Goal: Task Accomplishment & Management: Use online tool/utility

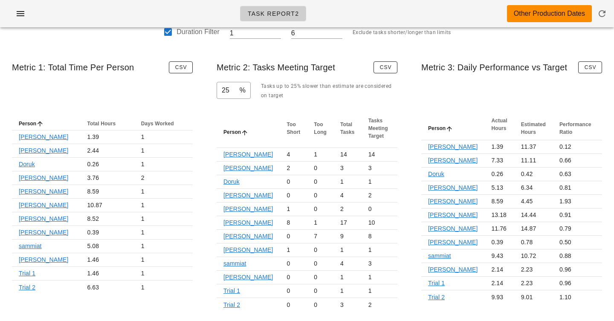
scroll to position [52, 0]
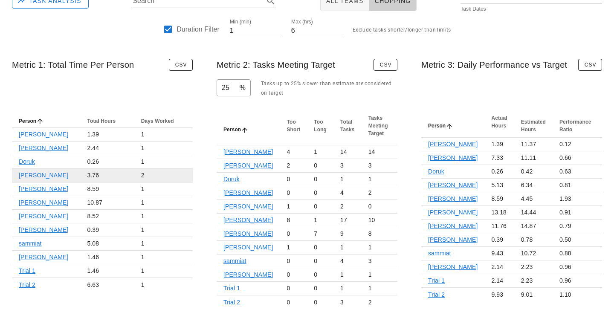
click at [38, 175] on link "[PERSON_NAME]" at bounding box center [43, 175] width 49 height 7
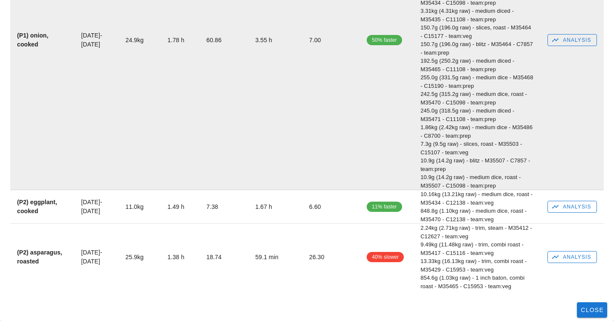
scroll to position [0, 0]
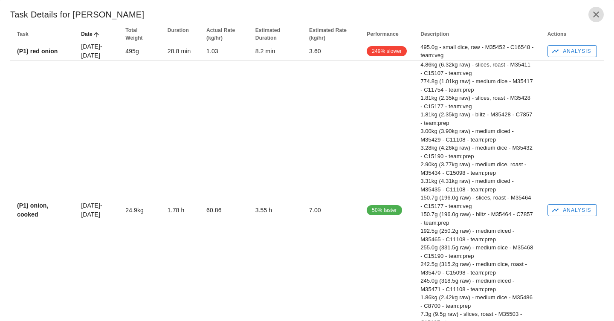
click at [596, 13] on icon "button" at bounding box center [596, 14] width 10 height 10
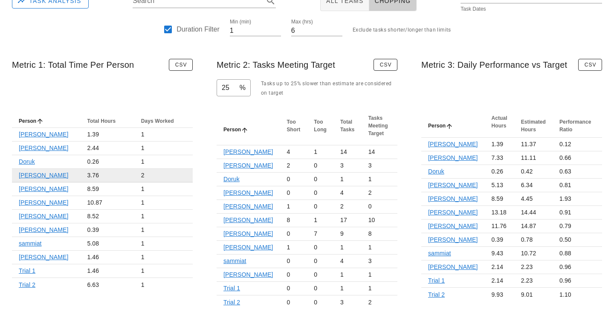
click at [26, 174] on link "[PERSON_NAME]" at bounding box center [43, 175] width 49 height 7
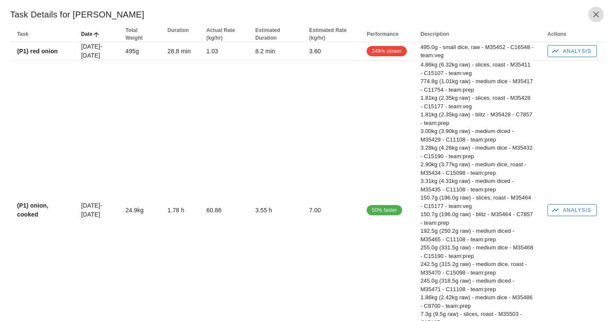
click at [599, 12] on icon "button" at bounding box center [596, 14] width 10 height 10
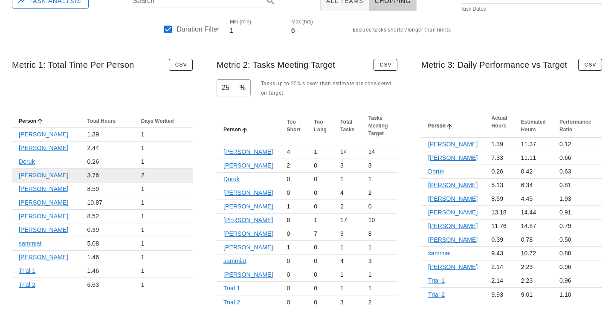
click at [36, 179] on link "[PERSON_NAME]" at bounding box center [43, 175] width 49 height 7
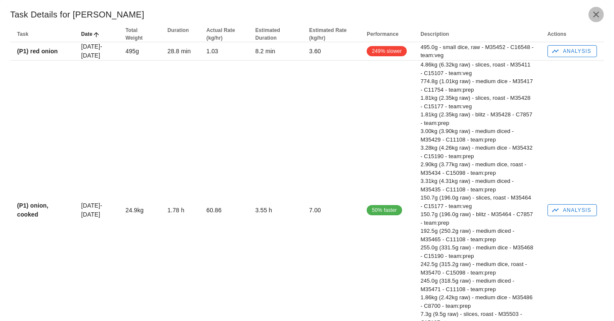
click at [592, 14] on icon "button" at bounding box center [596, 14] width 10 height 10
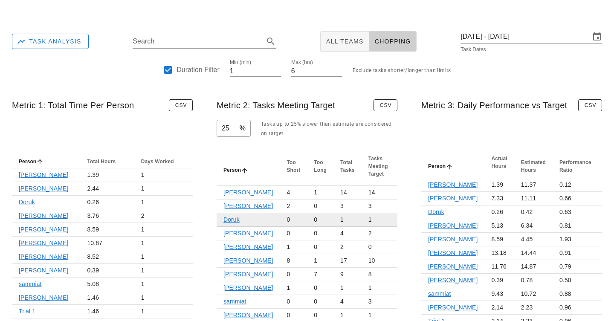
scroll to position [6, 0]
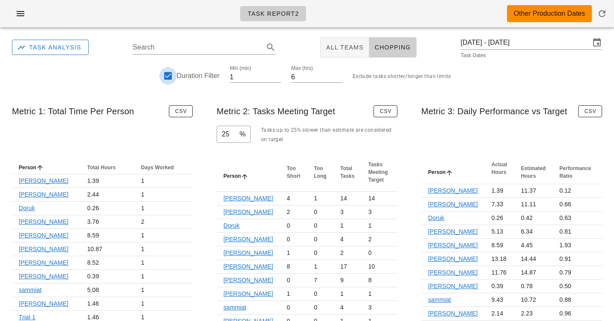
click at [171, 73] on div at bounding box center [168, 76] width 14 height 14
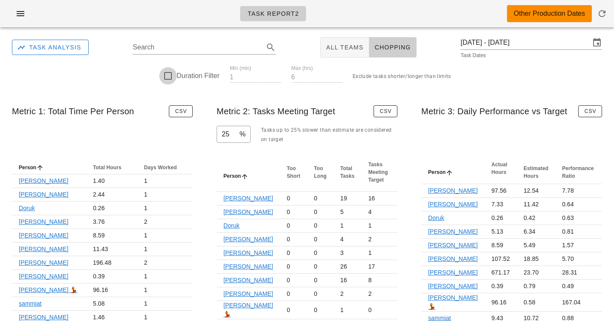
click at [170, 74] on div at bounding box center [168, 76] width 14 height 14
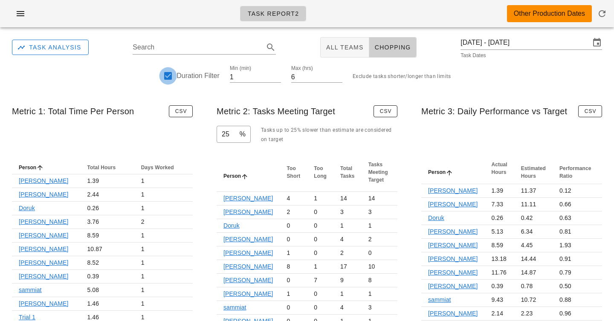
click at [170, 74] on div at bounding box center [168, 76] width 14 height 14
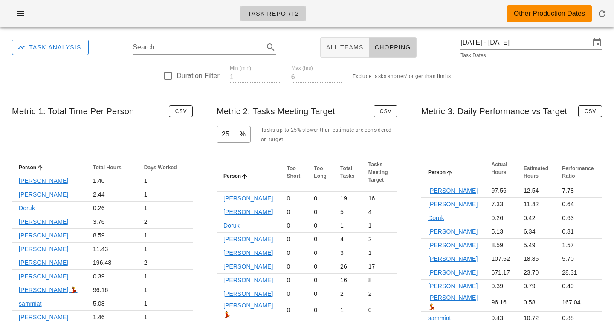
scroll to position [33, 0]
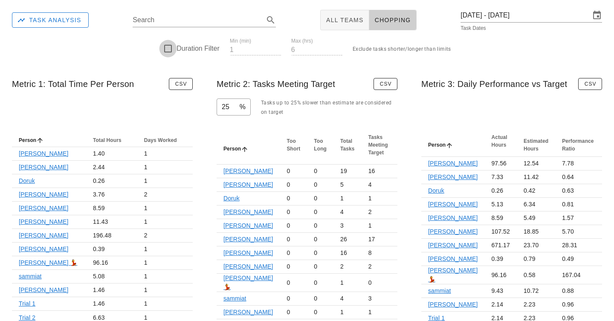
click at [169, 46] on div at bounding box center [168, 48] width 14 height 14
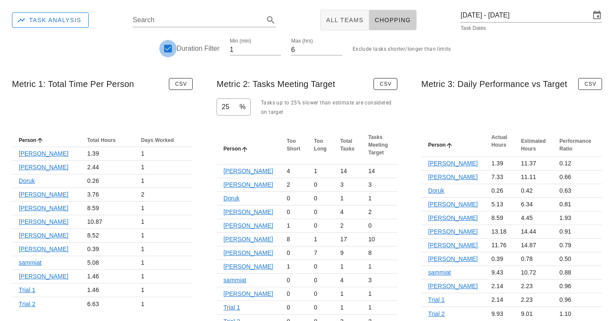
click at [169, 46] on div at bounding box center [168, 48] width 14 height 14
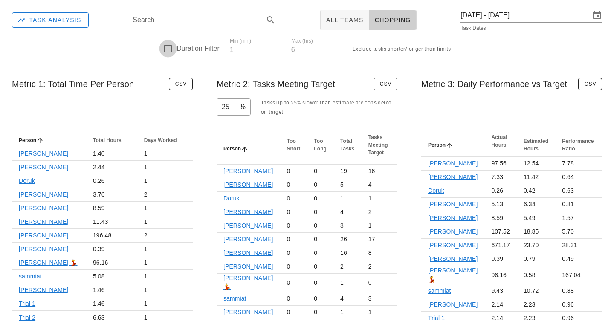
click at [169, 46] on div at bounding box center [168, 48] width 14 height 14
checkbox input "true"
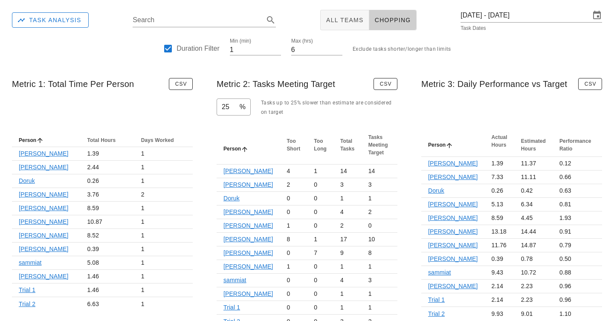
click at [85, 89] on div "Metric 1: Total Time Per Person CSV" at bounding box center [102, 80] width 194 height 20
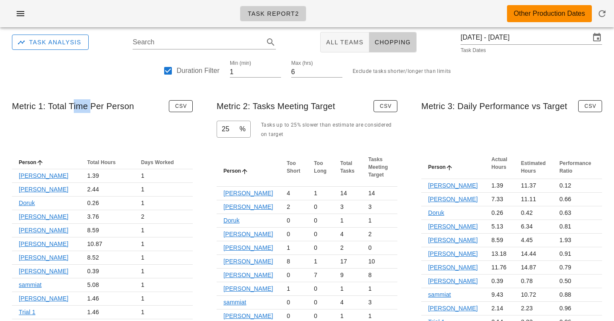
scroll to position [2, 0]
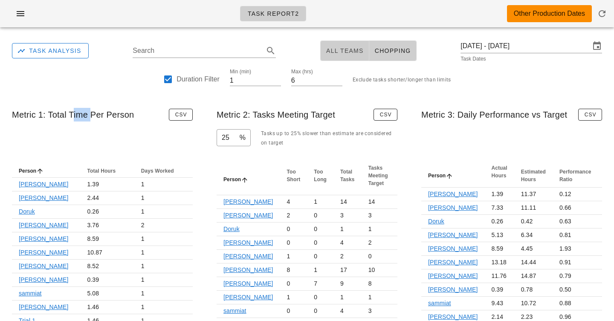
click at [356, 49] on span "All Teams" at bounding box center [345, 50] width 38 height 7
click at [121, 112] on div "Metric 1: Total Time Per Person CSV" at bounding box center [102, 111] width 194 height 20
click at [91, 116] on div "Metric 1: Total Time Per Person CSV" at bounding box center [102, 111] width 194 height 20
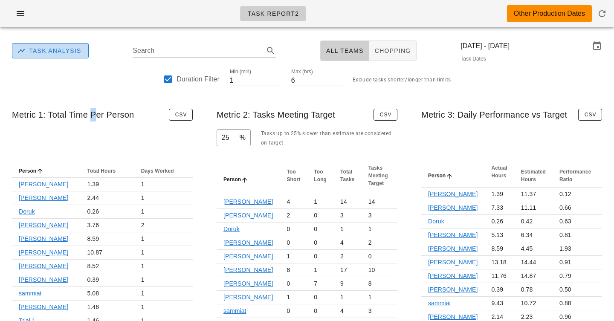
click at [45, 49] on span "Task Analysis" at bounding box center [50, 51] width 62 height 8
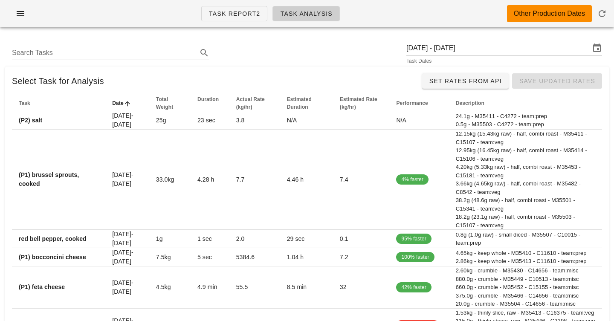
drag, startPoint x: 309, startPoint y: 70, endPoint x: 307, endPoint y: 49, distance: 21.8
click at [307, 49] on div "Search Tasks [DATE] - [DATE] Task Dates" at bounding box center [307, 52] width 604 height 27
drag, startPoint x: 307, startPoint y: 49, endPoint x: 307, endPoint y: 78, distance: 29.0
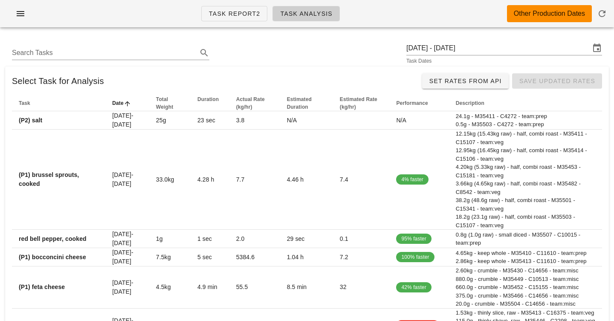
click at [307, 78] on div "Select Task for Analysis Set Rates From Api Save Updated Rates" at bounding box center [307, 81] width 604 height 29
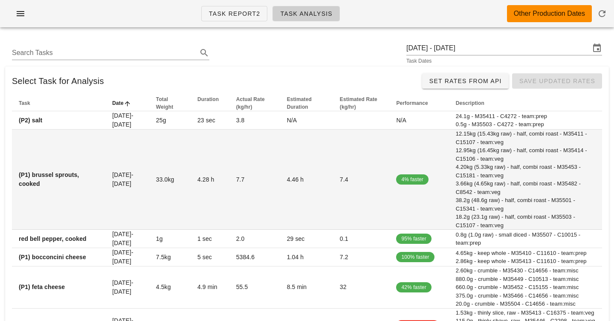
click at [165, 167] on td "33.0kg" at bounding box center [169, 180] width 41 height 100
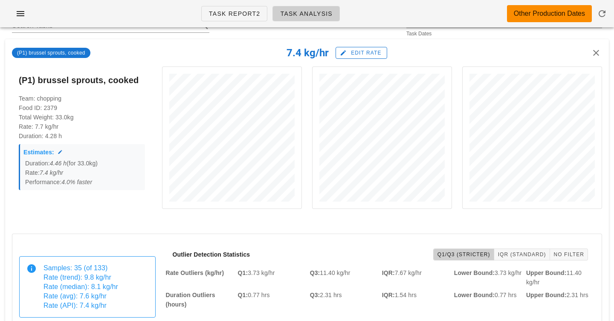
scroll to position [26, 0]
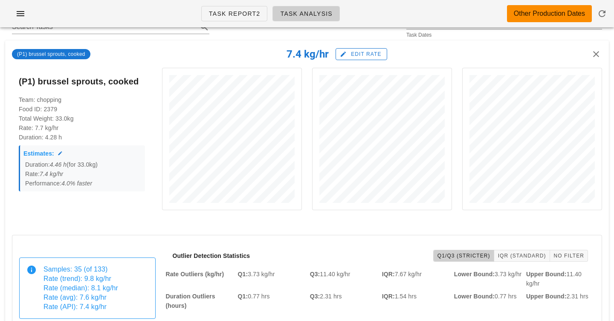
click at [125, 81] on strong "(P1) brussel sprouts, cooked" at bounding box center [79, 82] width 120 height 14
click at [87, 84] on strong "(P1) brussel sprouts, cooked" at bounding box center [79, 82] width 120 height 14
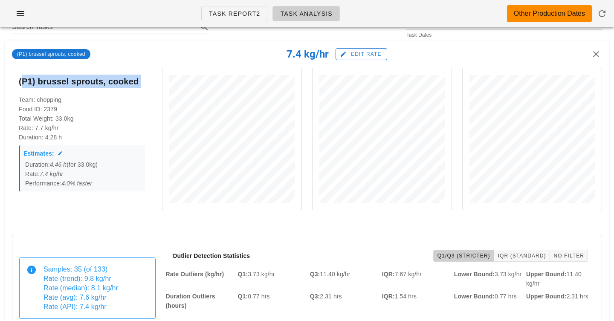
click at [87, 84] on strong "(P1) brussel sprouts, cooked" at bounding box center [79, 82] width 120 height 14
click at [351, 53] on span "Edit Rate" at bounding box center [361, 54] width 40 height 8
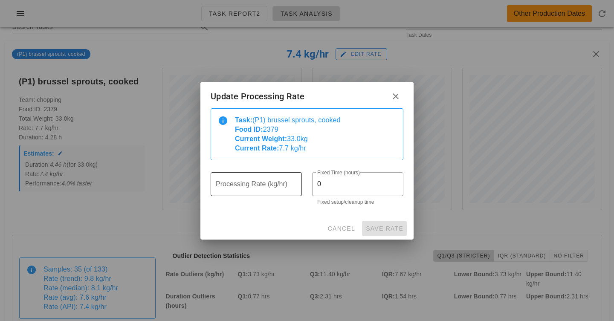
click at [257, 185] on input "Processing Rate (kg/hr)" at bounding box center [256, 184] width 81 height 14
click at [289, 147] on div "Task: (P1) brussel sprouts, cooked Food ID: 2379 Current Weight: 33.0kg Current…" at bounding box center [315, 135] width 161 height 38
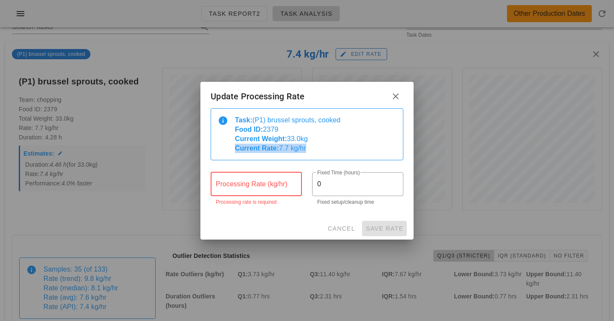
click at [289, 147] on div "Task: (P1) brussel sprouts, cooked Food ID: 2379 Current Weight: 33.0kg Current…" at bounding box center [315, 135] width 161 height 38
click at [301, 133] on div "Task: (P1) brussel sprouts, cooked Food ID: 2379 Current Weight: 33.0kg Current…" at bounding box center [315, 135] width 161 height 38
click at [299, 138] on div "Task: (P1) brussel sprouts, cooked Food ID: 2379 Current Weight: 33.0kg Current…" at bounding box center [315, 135] width 161 height 38
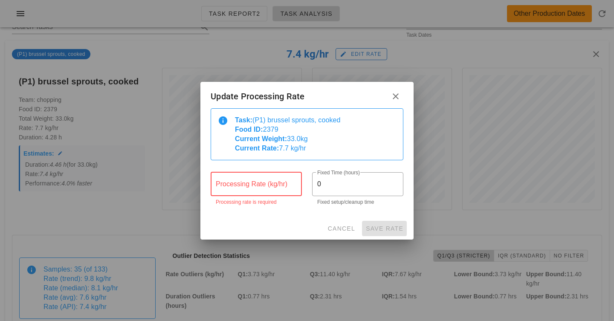
click at [298, 150] on div "Task: (P1) brussel sprouts, cooked Food ID: 2379 Current Weight: 33.0kg Current…" at bounding box center [315, 135] width 161 height 38
drag, startPoint x: 298, startPoint y: 150, endPoint x: 250, endPoint y: 142, distance: 48.4
click at [250, 142] on div "Task: (P1) brussel sprouts, cooked Food ID: 2379 Current Weight: 33.0kg Current…" at bounding box center [315, 135] width 161 height 38
click at [250, 142] on strong "Current Weight:" at bounding box center [261, 138] width 52 height 7
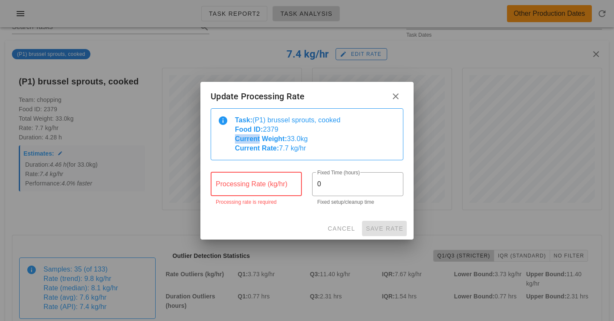
click at [250, 142] on strong "Current Weight:" at bounding box center [261, 138] width 52 height 7
drag, startPoint x: 250, startPoint y: 142, endPoint x: 250, endPoint y: 151, distance: 9.0
click at [250, 151] on div "Task: (P1) brussel sprouts, cooked Food ID: 2379 Current Weight: 33.0kg Current…" at bounding box center [315, 135] width 161 height 38
click at [250, 151] on strong "Current Rate:" at bounding box center [257, 148] width 44 height 7
click at [257, 151] on strong "Current Rate:" at bounding box center [257, 148] width 44 height 7
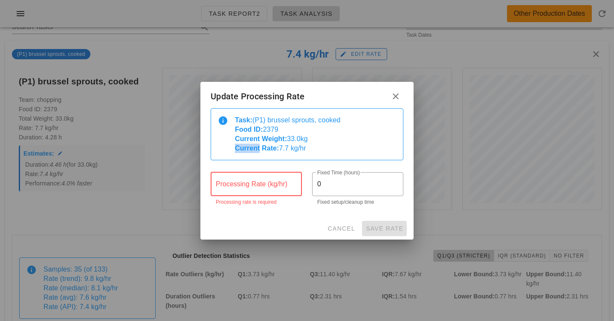
click at [257, 151] on strong "Current Rate:" at bounding box center [257, 148] width 44 height 7
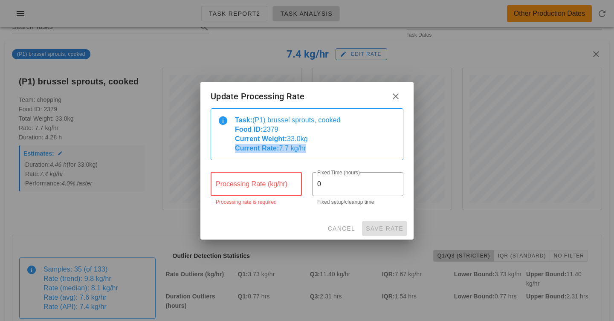
click at [257, 151] on strong "Current Rate:" at bounding box center [257, 148] width 44 height 7
click at [395, 95] on icon "button" at bounding box center [395, 96] width 10 height 10
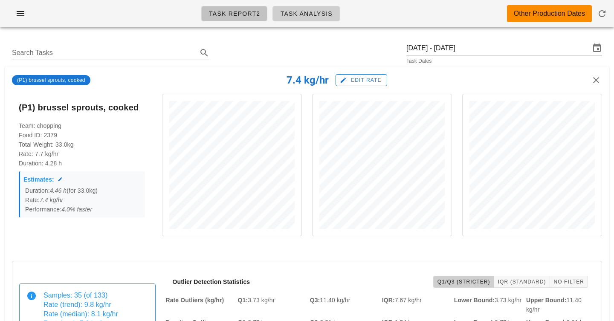
click at [240, 10] on span "Task Report2" at bounding box center [234, 13] width 52 height 7
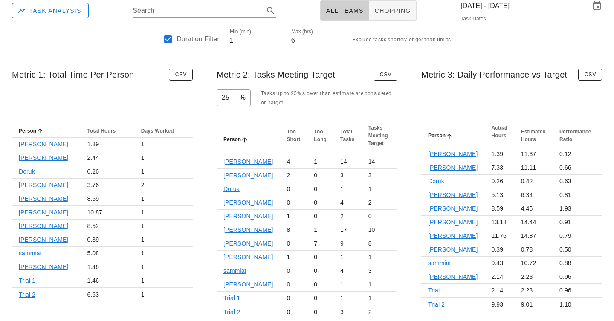
scroll to position [52, 0]
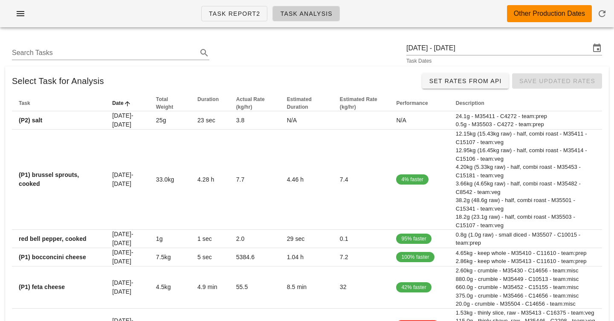
click at [398, 30] on div "Task Report2 Task Analysis Other Production Dates" at bounding box center [307, 17] width 614 height 34
click at [347, 57] on div "Search Tasks [DATE] - [DATE] Task Dates" at bounding box center [307, 52] width 604 height 27
click at [255, 17] on span "Task Report2" at bounding box center [234, 13] width 52 height 7
click at [170, 17] on div "Task Report2 Task Analysis Other Production Dates" at bounding box center [307, 13] width 614 height 27
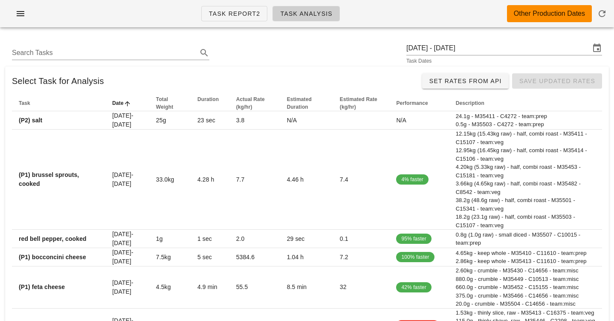
click at [170, 17] on div "Task Report2 Task Analysis Other Production Dates" at bounding box center [307, 13] width 614 height 27
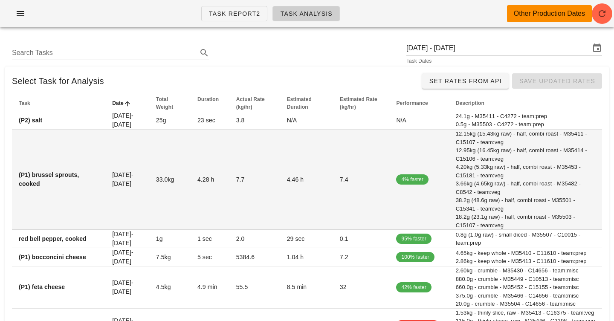
click at [75, 192] on td "(P1) brussel sprouts, cooked" at bounding box center [58, 180] width 93 height 100
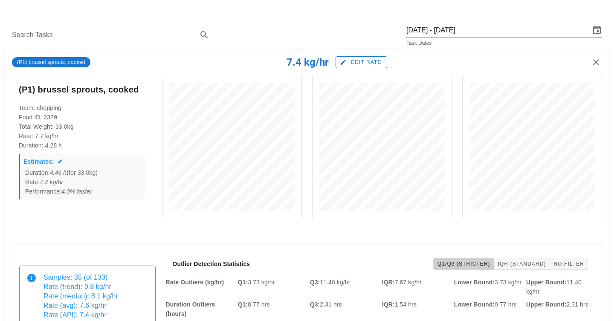
scroll to position [19, 0]
click at [321, 31] on div "Search Tasks [DATE] - [DATE] Task Dates" at bounding box center [307, 33] width 604 height 27
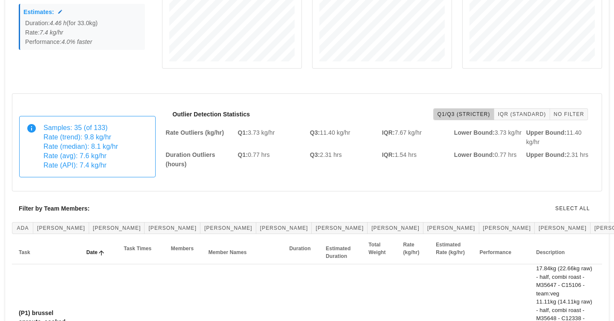
scroll to position [173, 0]
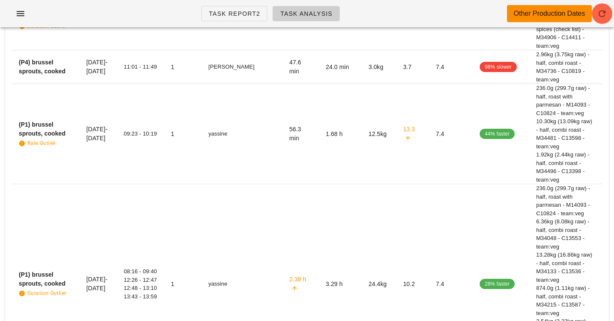
scroll to position [0, 0]
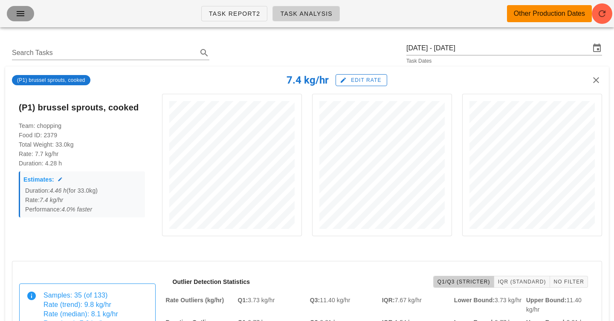
click at [21, 12] on icon "button" at bounding box center [20, 14] width 10 height 10
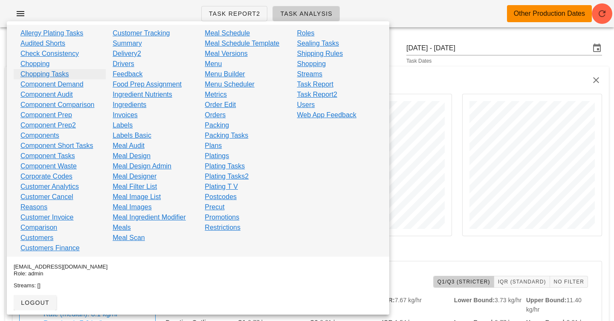
click at [40, 72] on link "Chopping Tasks" at bounding box center [44, 74] width 49 height 10
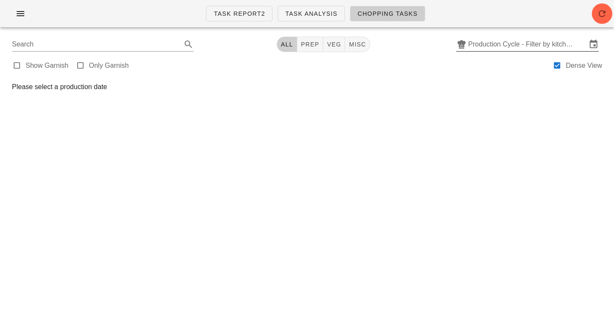
click at [520, 41] on input "Production Cycle - Filter by kitchen production schedules" at bounding box center [527, 45] width 119 height 14
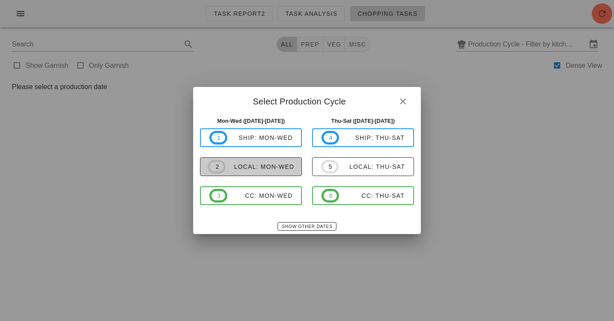
click at [266, 165] on div "local: Mon-Wed" at bounding box center [260, 166] width 69 height 7
type input "local: Mon-Wed ([DATE]-[DATE])"
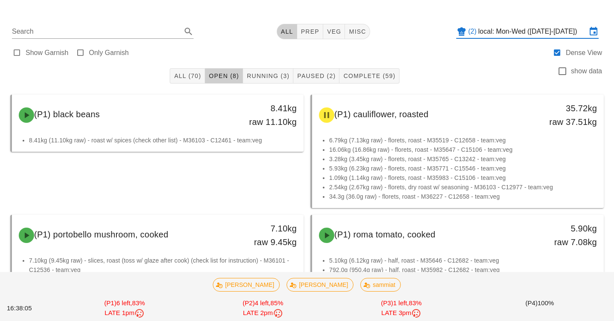
scroll to position [16, 0]
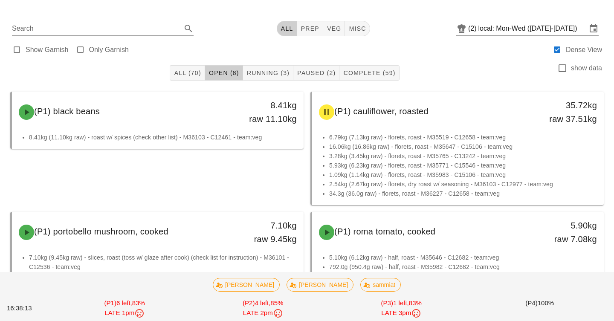
click at [433, 62] on div "All (70) Open (8) Running (3) Paused (2) Complete (59) show data" at bounding box center [307, 72] width 604 height 27
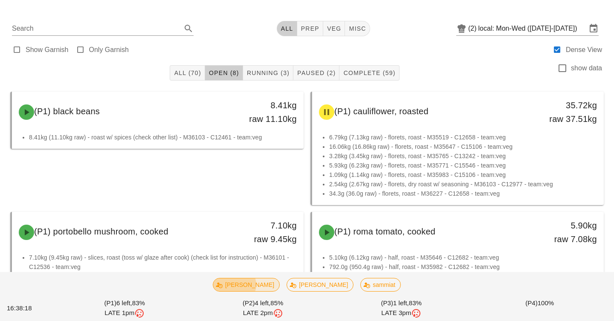
click at [256, 289] on span "[PERSON_NAME]" at bounding box center [246, 284] width 56 height 13
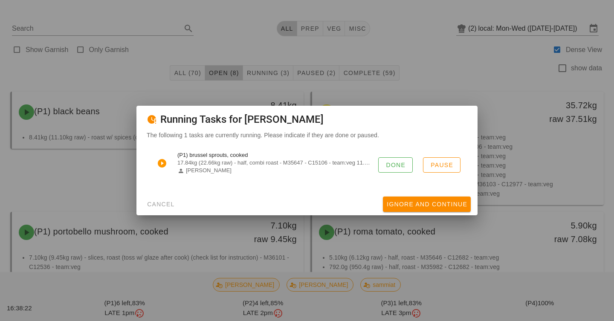
click at [205, 223] on div at bounding box center [307, 160] width 614 height 321
click at [159, 210] on button "Cancel" at bounding box center [160, 204] width 35 height 15
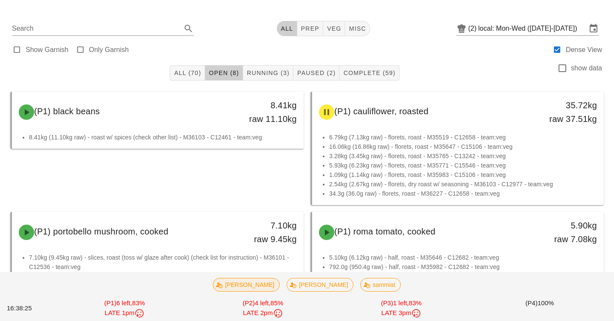
click at [197, 189] on div "(P1) black beans 8.41kg raw 11.10kg 8.41kg (11.10kg raw) - roast w/ spices (che…" at bounding box center [157, 148] width 300 height 120
click at [269, 76] on span "Running (3)" at bounding box center [267, 72] width 43 height 7
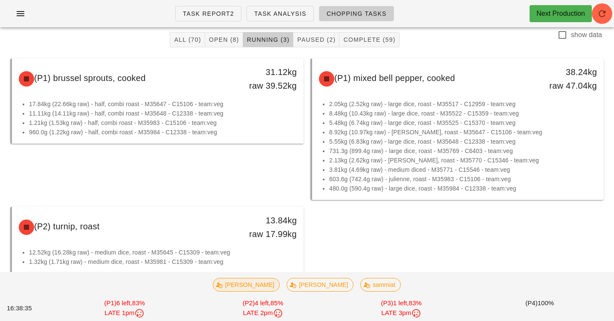
scroll to position [48, 0]
click at [246, 191] on div "(P1) brussel sprouts, cooked 31.12kg raw 39.52kg 17.84kg (22.66kg raw) - half, …" at bounding box center [157, 130] width 300 height 148
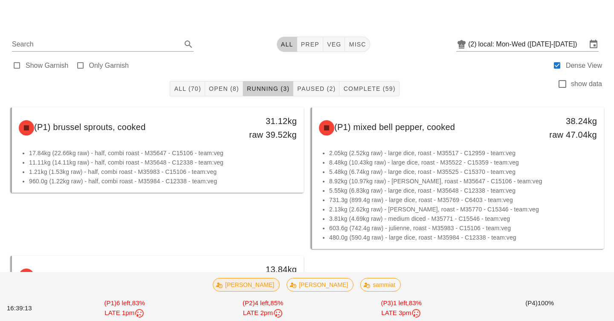
scroll to position [63, 0]
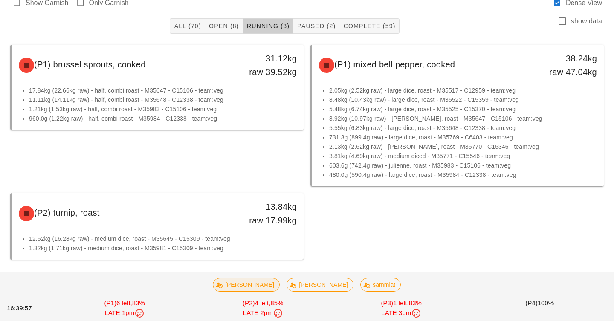
click at [247, 175] on div "(P1) brussel sprouts, cooked 31.12kg raw 39.52kg 17.84kg (22.66kg raw) - half, …" at bounding box center [157, 115] width 300 height 148
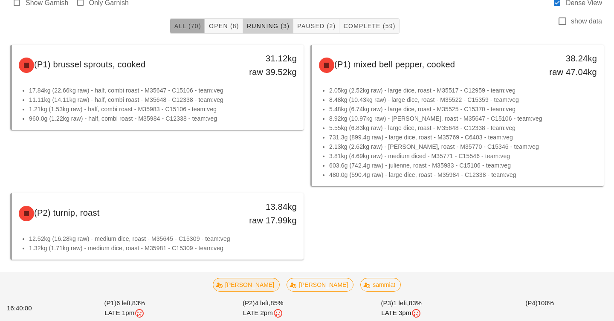
click at [183, 20] on button "All (70)" at bounding box center [187, 25] width 35 height 15
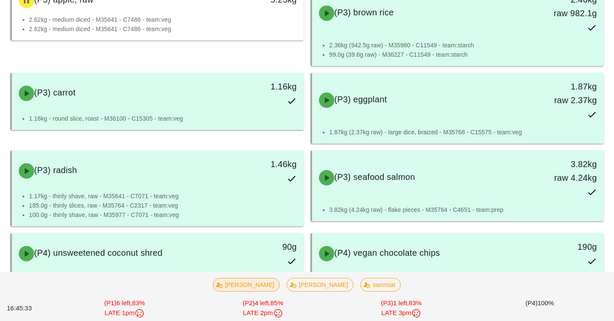
scroll to position [3458, 0]
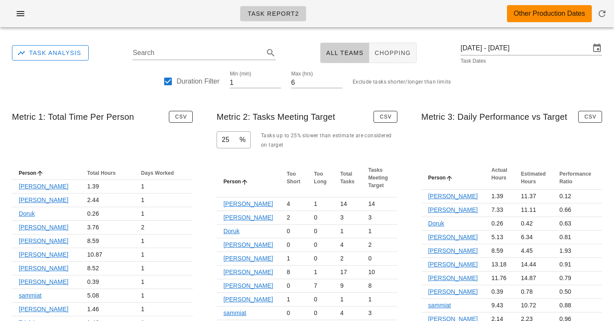
click at [463, 118] on div "Metric 3: Daily Performance vs Target CSV" at bounding box center [511, 113] width 194 height 20
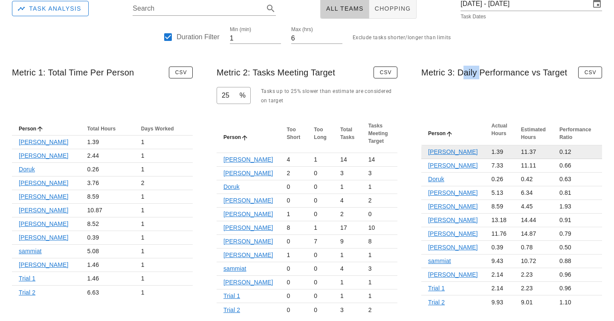
scroll to position [46, 0]
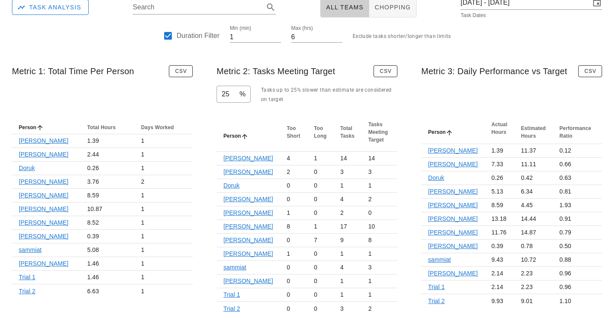
click at [69, 72] on div "Metric 1: Total Time Per Person CSV" at bounding box center [102, 68] width 194 height 20
click at [121, 71] on div "Metric 1: Total Time Per Person CSV" at bounding box center [102, 68] width 194 height 20
